Goal: Information Seeking & Learning: Learn about a topic

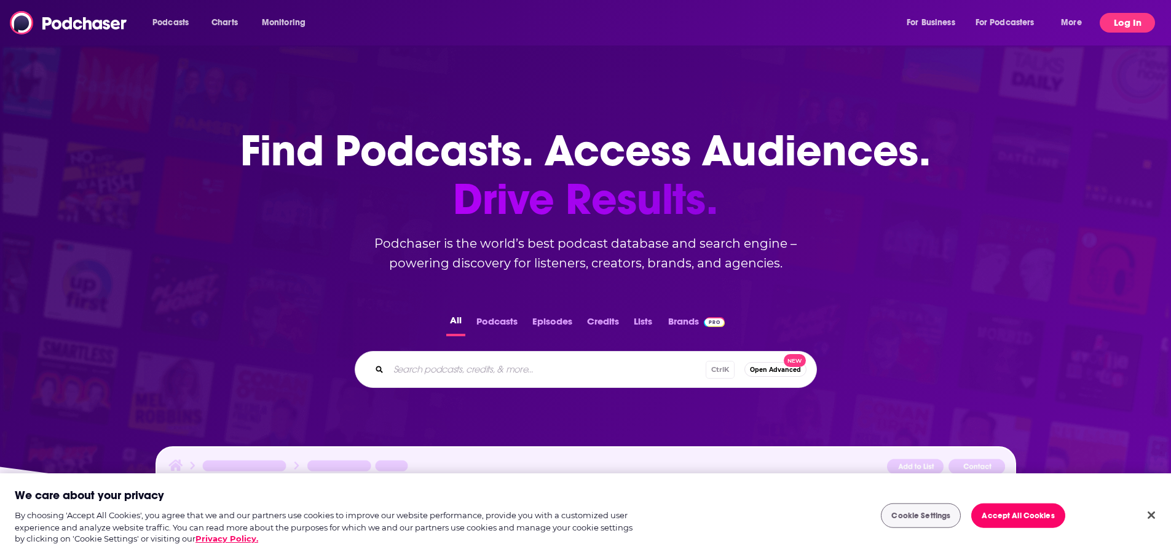
click at [1118, 25] on button "Log In" at bounding box center [1127, 23] width 55 height 20
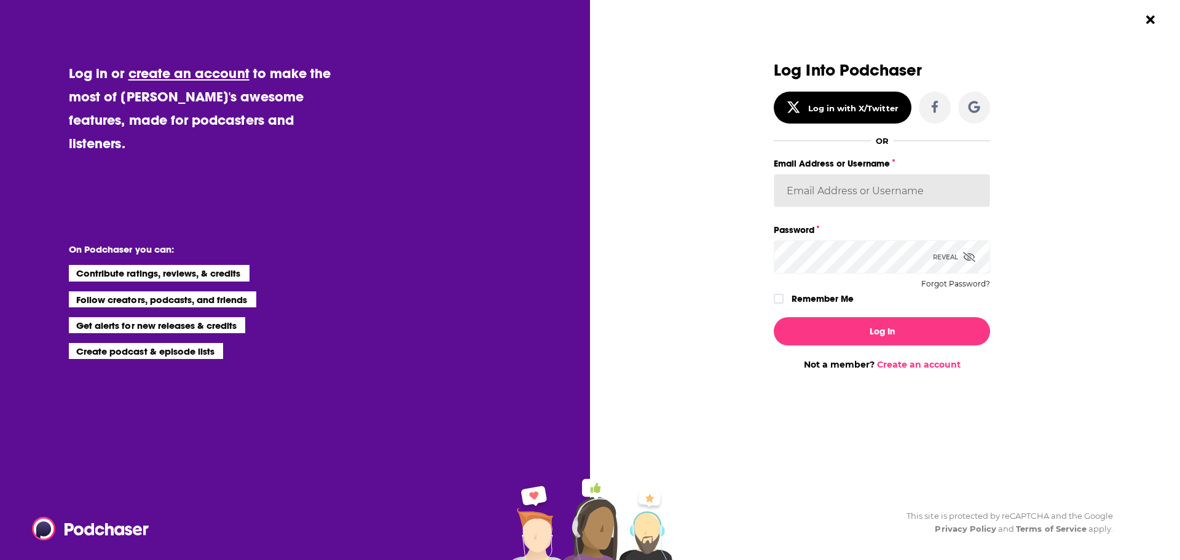
click at [851, 199] on input "Email Address or Username" at bounding box center [882, 190] width 216 height 33
click at [832, 190] on input "Email Address or Username" at bounding box center [882, 190] width 216 height 33
paste input "[EMAIL_ADDRESS][DOMAIN_NAME]"
type input "[EMAIL_ADDRESS][DOMAIN_NAME]"
click at [846, 330] on button "Log In" at bounding box center [882, 331] width 216 height 28
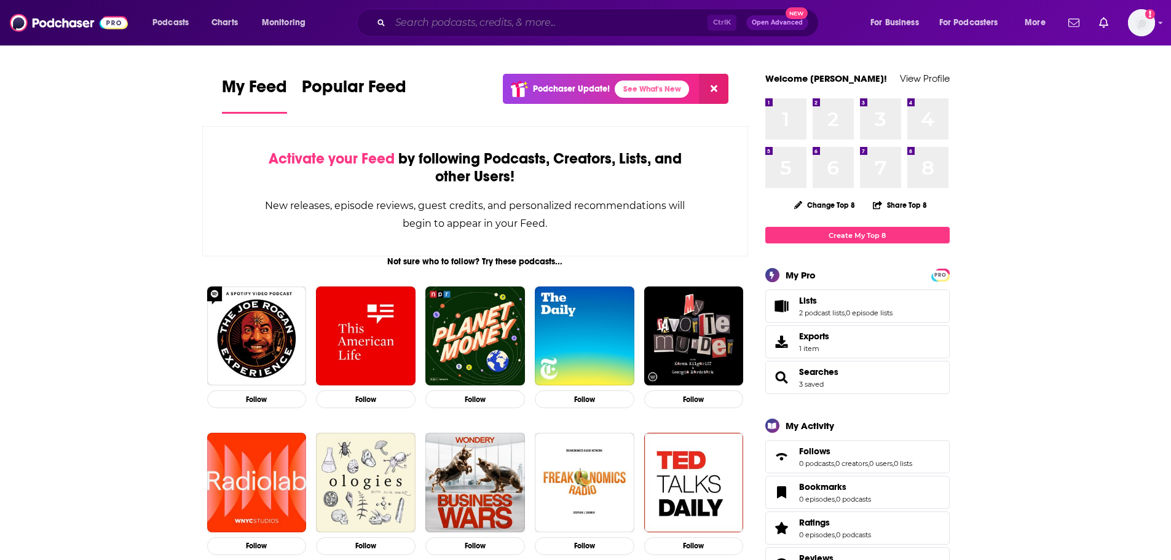
click at [454, 18] on input "Search podcasts, credits, & more..." at bounding box center [548, 23] width 317 height 20
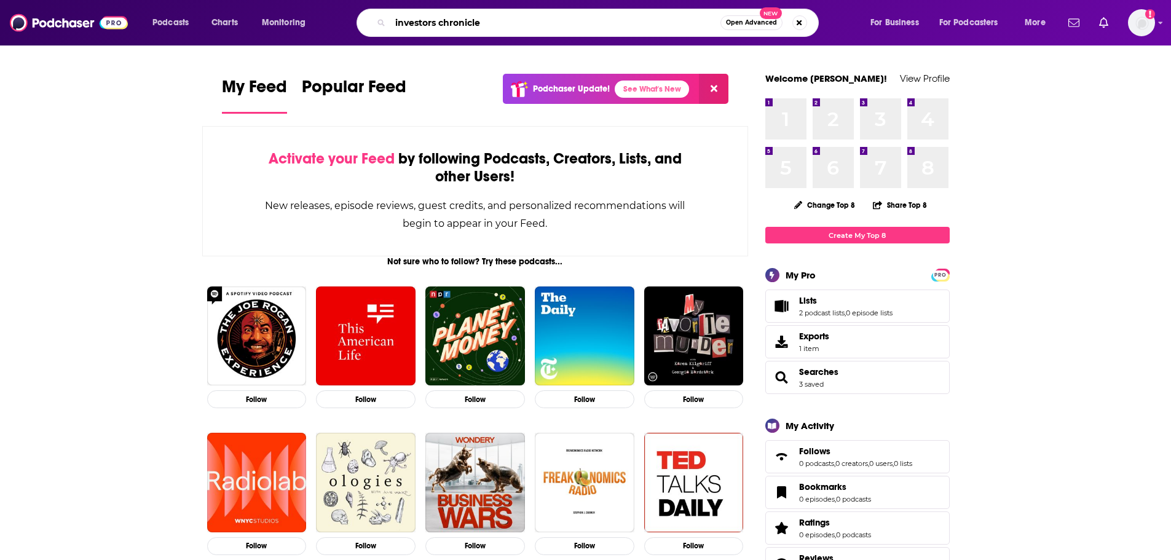
type input "investors chronicle"
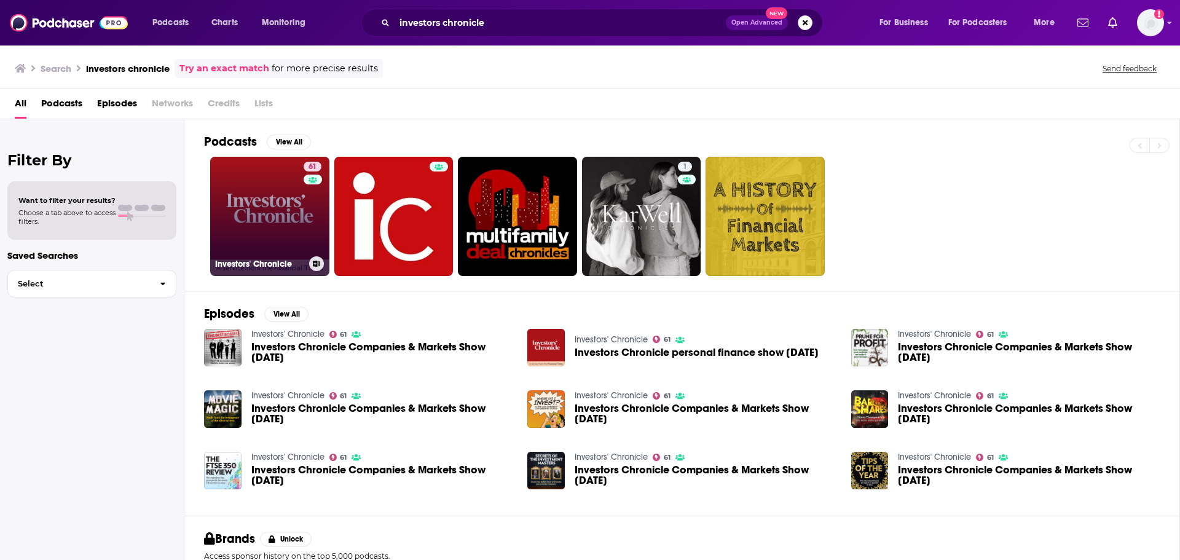
click at [261, 225] on link "61 Investors' Chronicle" at bounding box center [269, 216] width 119 height 119
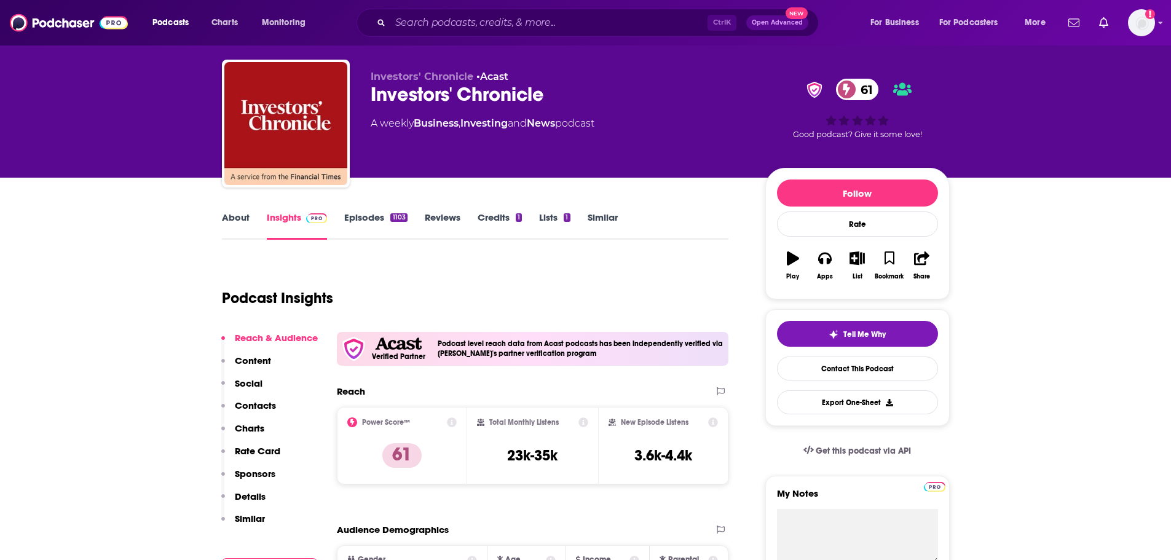
scroll to position [23, 0]
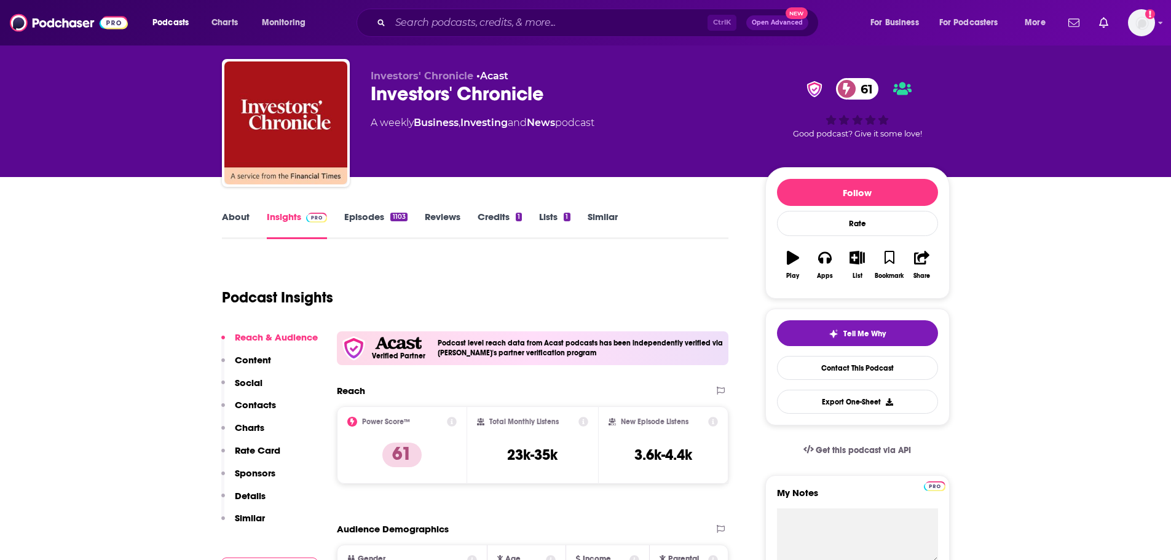
click at [353, 217] on link "Episodes 1103" at bounding box center [375, 225] width 63 height 28
